Goal: Navigation & Orientation: Find specific page/section

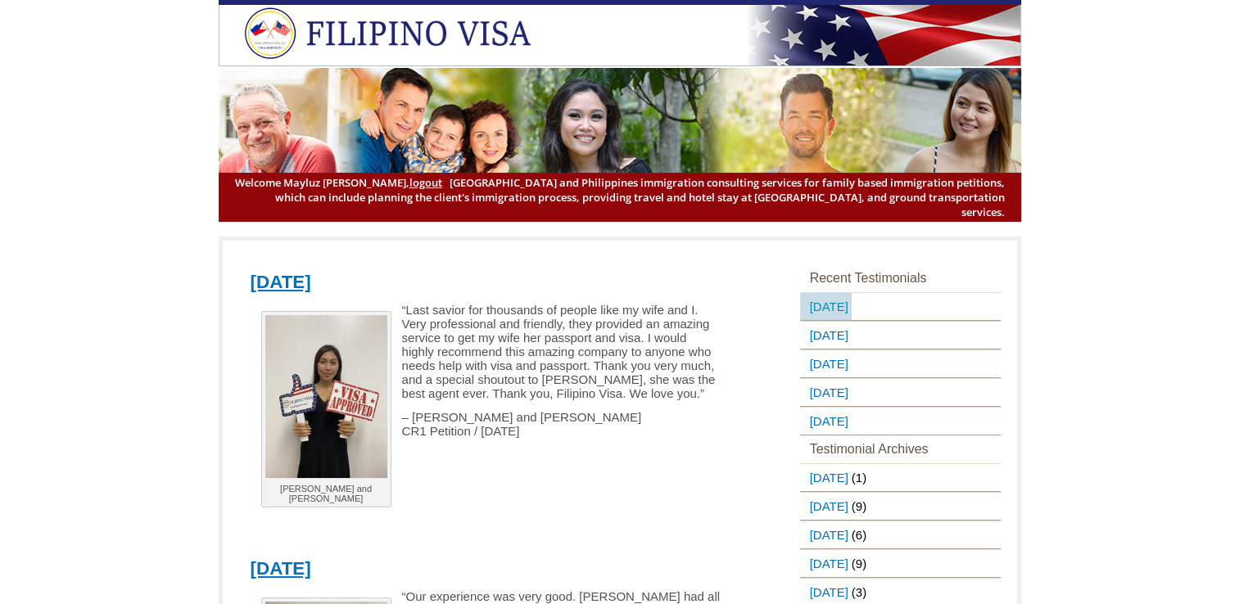
click at [842, 296] on link "[DATE]" at bounding box center [826, 306] width 52 height 27
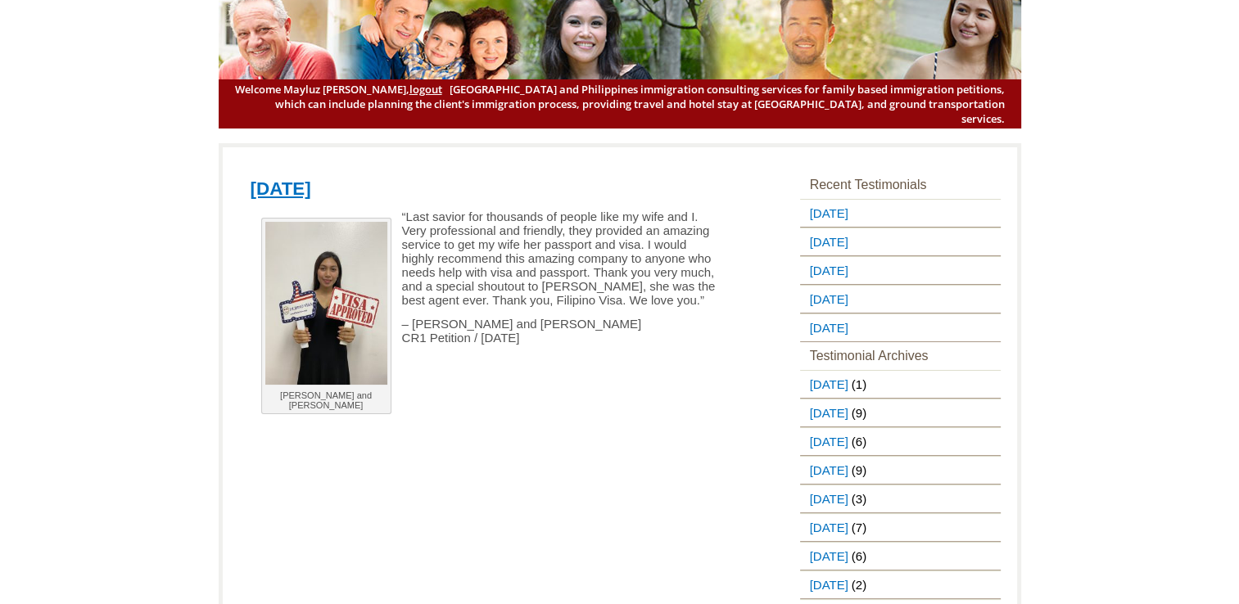
scroll to position [90, 0]
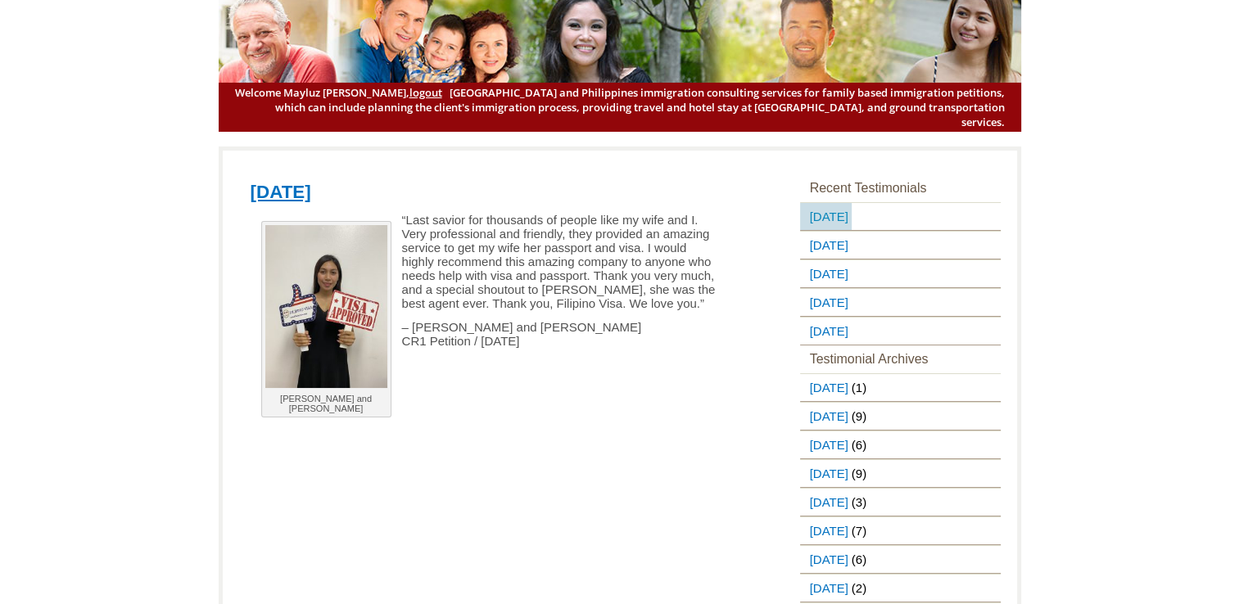
click at [852, 203] on link "[DATE]" at bounding box center [826, 216] width 52 height 27
